Goal: Information Seeking & Learning: Learn about a topic

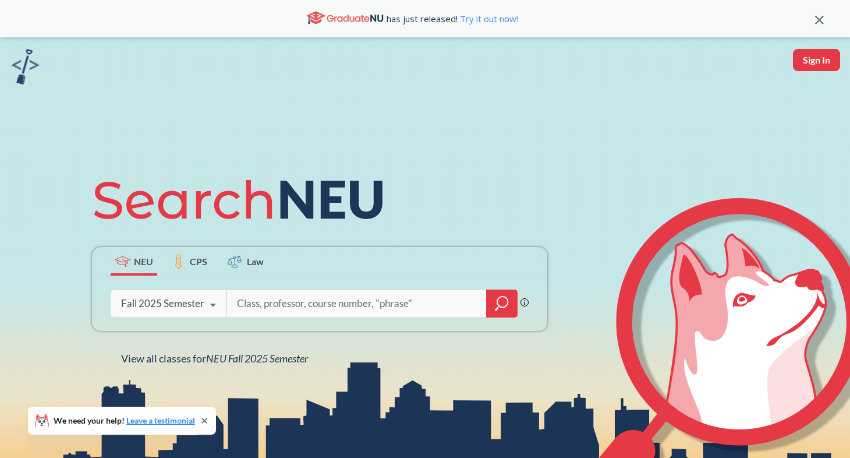
click at [283, 302] on input "search" at bounding box center [357, 303] width 242 height 24
type input "biol 2299"
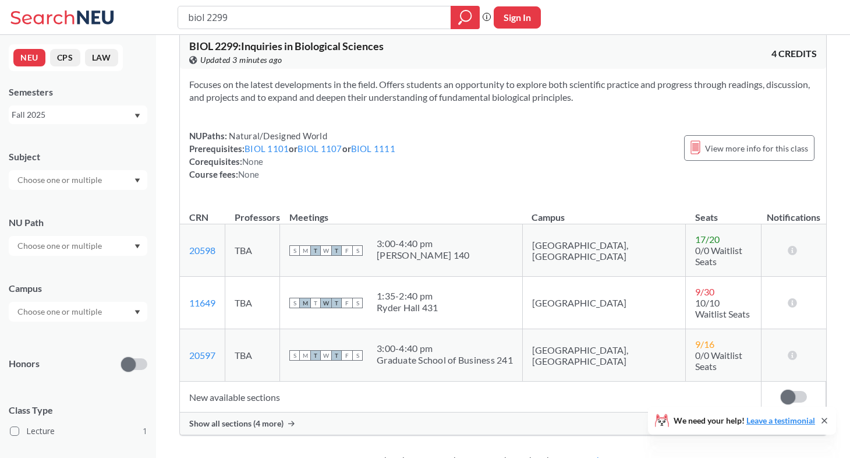
scroll to position [18, 0]
click at [272, 380] on td "New available sections" at bounding box center [471, 395] width 582 height 31
click at [257, 417] on span "Show all sections (4 more)" at bounding box center [236, 422] width 94 height 10
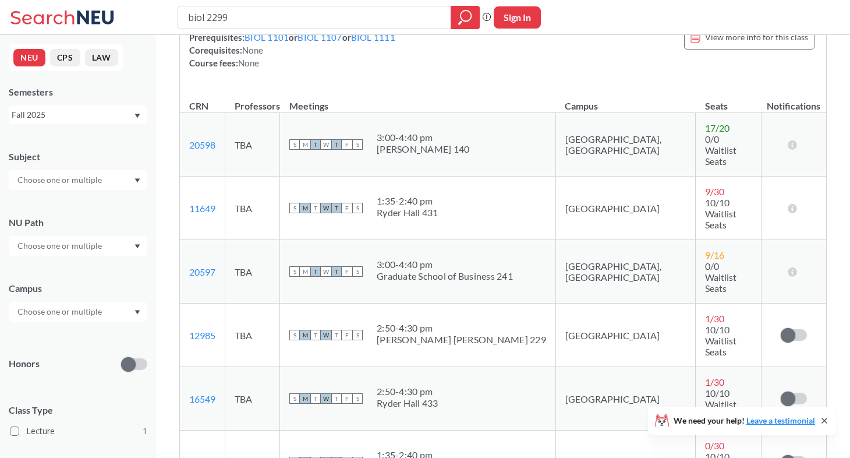
scroll to position [0, 0]
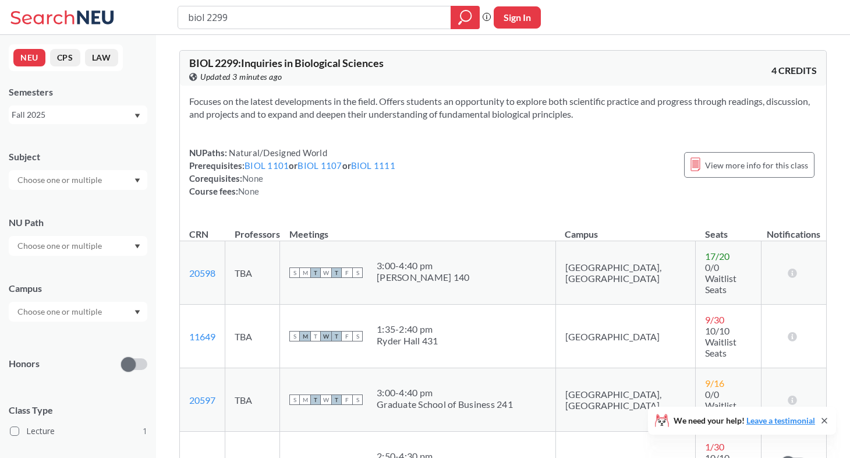
click at [136, 118] on div "Fall 2025" at bounding box center [78, 114] width 139 height 19
click at [79, 179] on div "Fall 2024" at bounding box center [81, 180] width 132 height 13
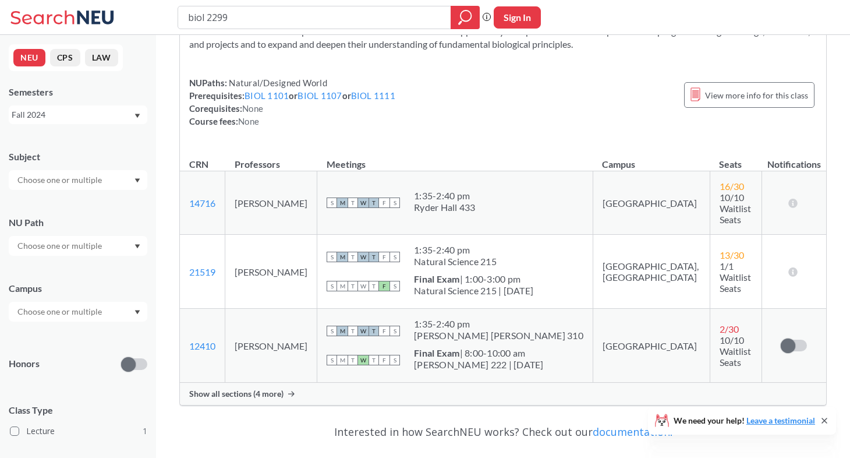
scroll to position [125, 0]
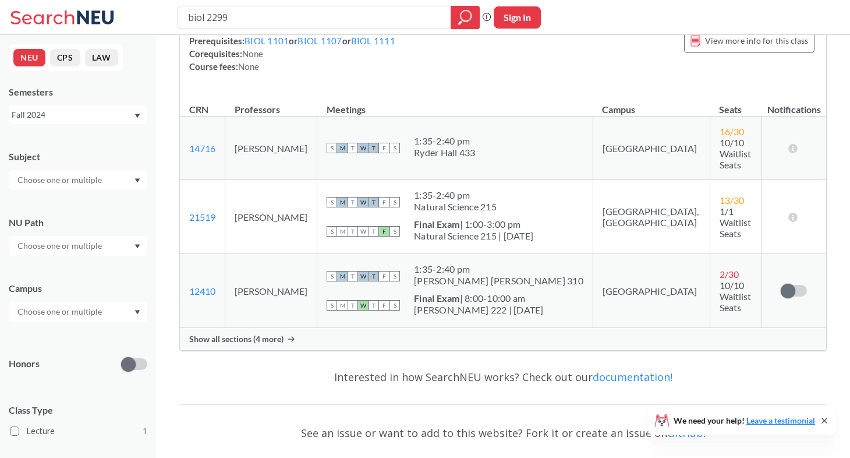
click at [256, 334] on span "Show all sections (4 more)" at bounding box center [236, 339] width 94 height 10
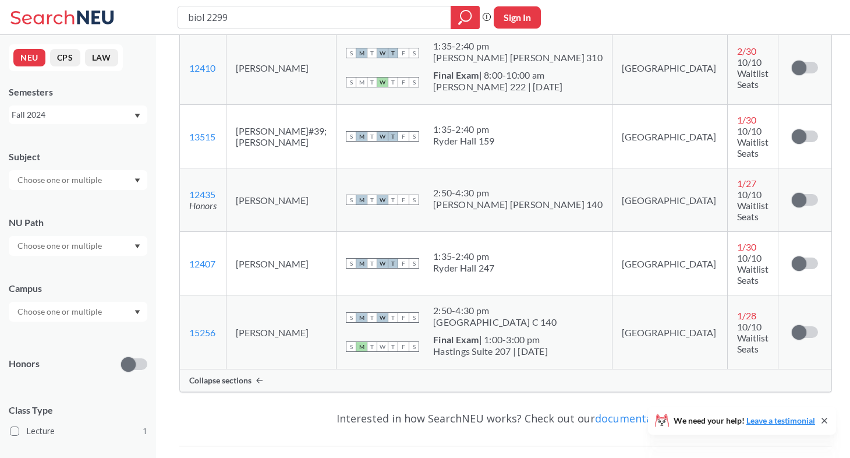
scroll to position [347, 0]
